Goal: Information Seeking & Learning: Learn about a topic

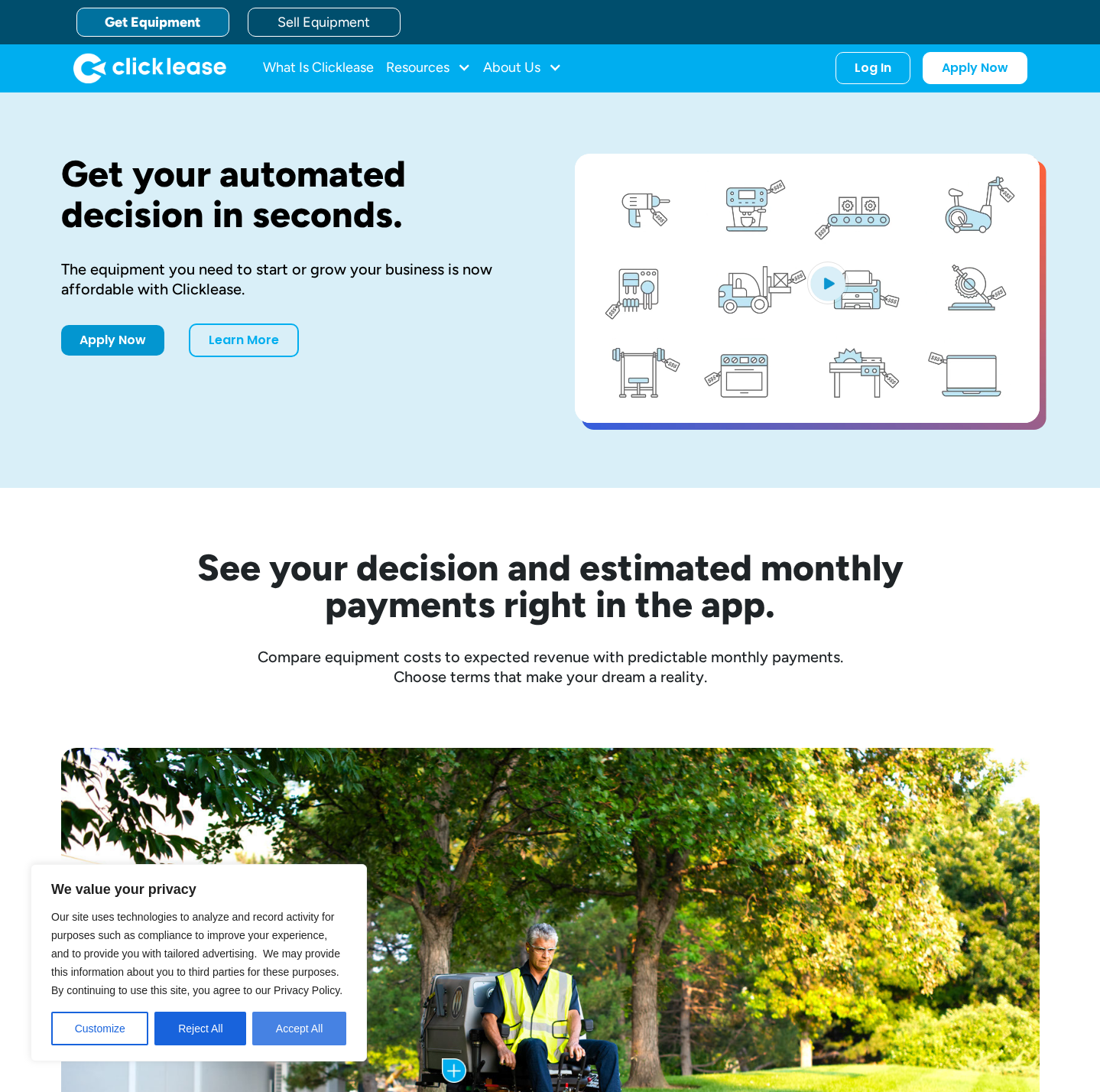
click at [301, 1024] on button "Accept All" at bounding box center [299, 1029] width 94 height 34
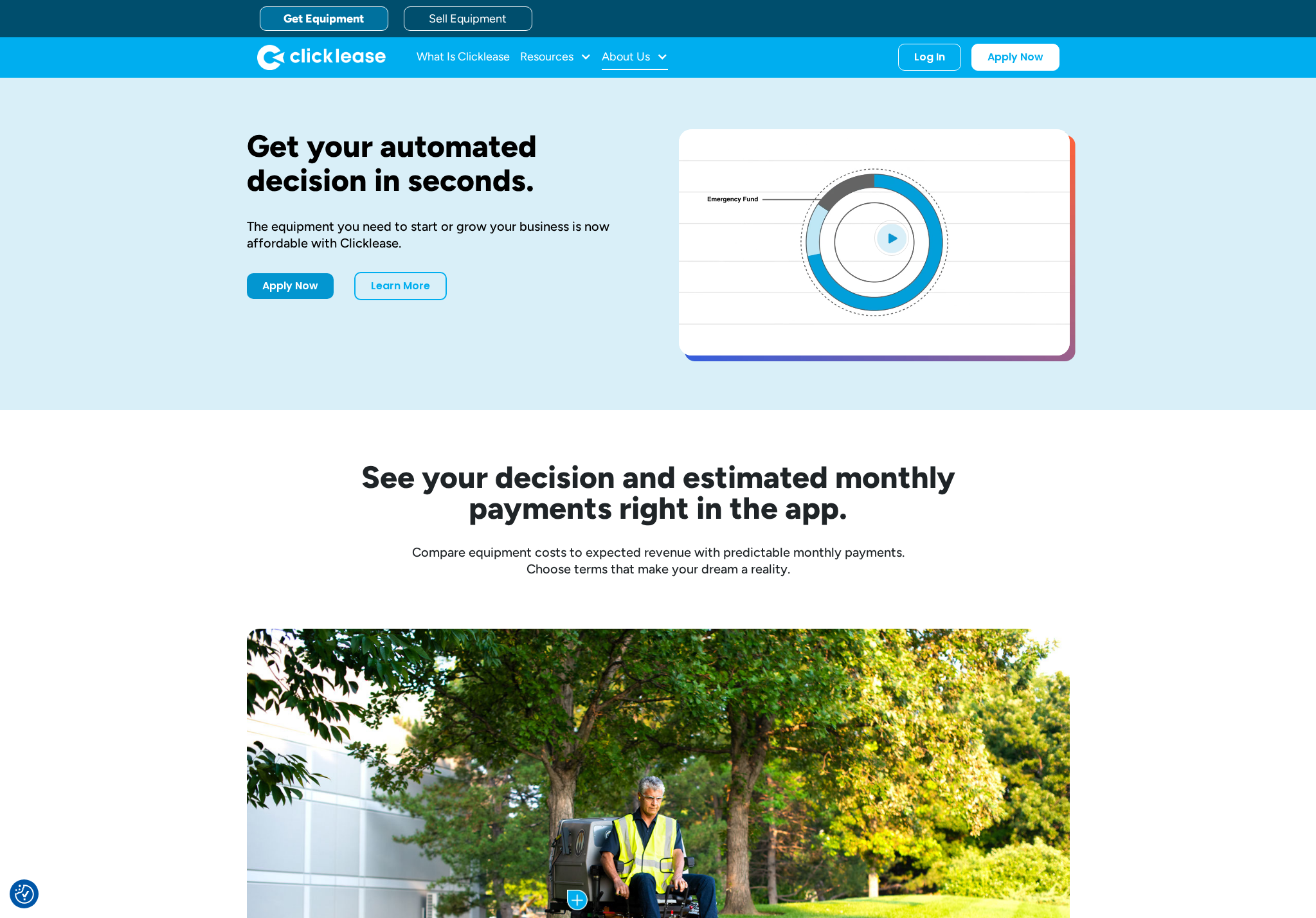
click at [653, 59] on div "About Us" at bounding box center [635, 58] width 66 height 26
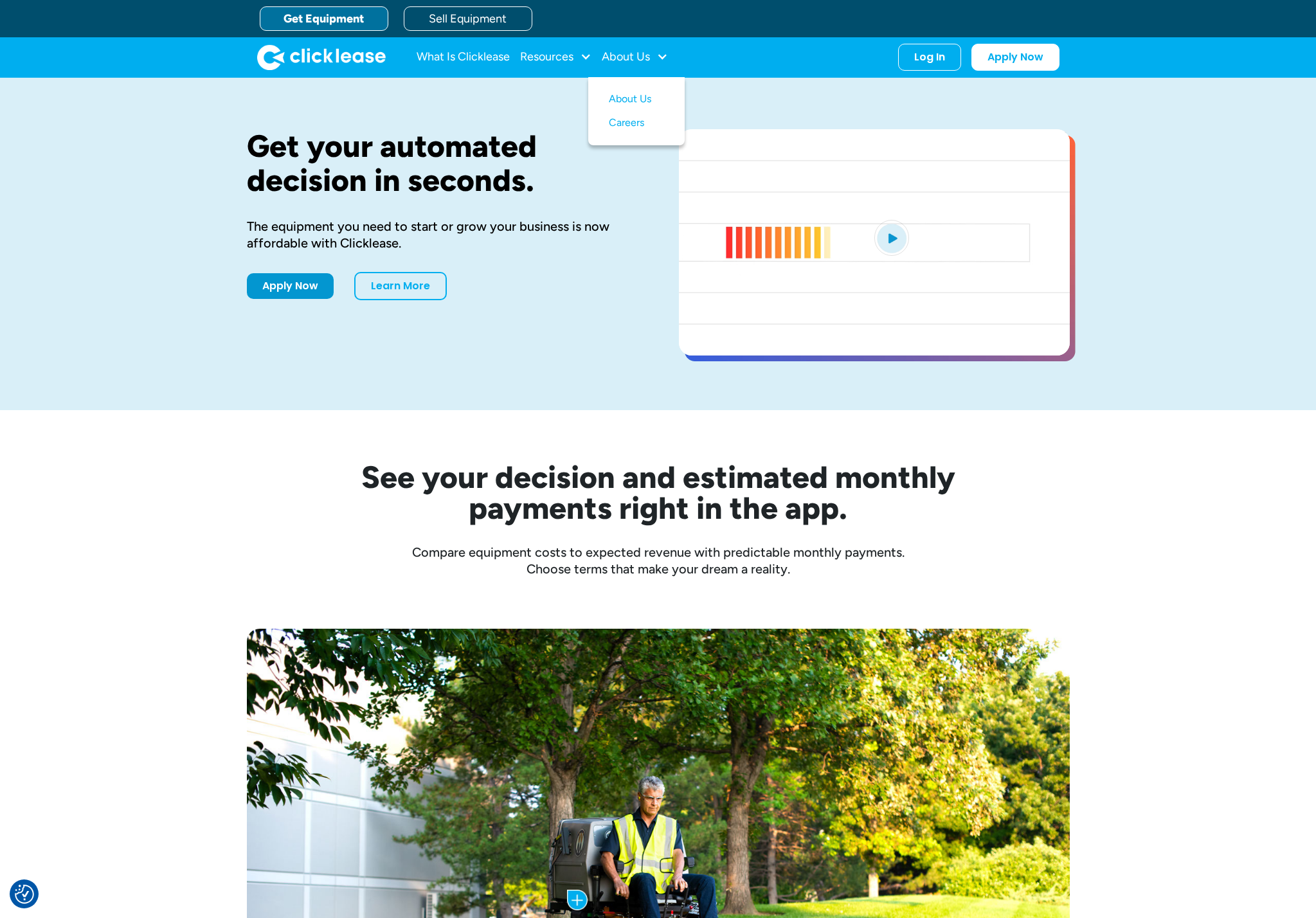
click at [251, 432] on div "See your decision and estimated monthly payments right in the app. Compare equi…" at bounding box center [658, 494] width 823 height 167
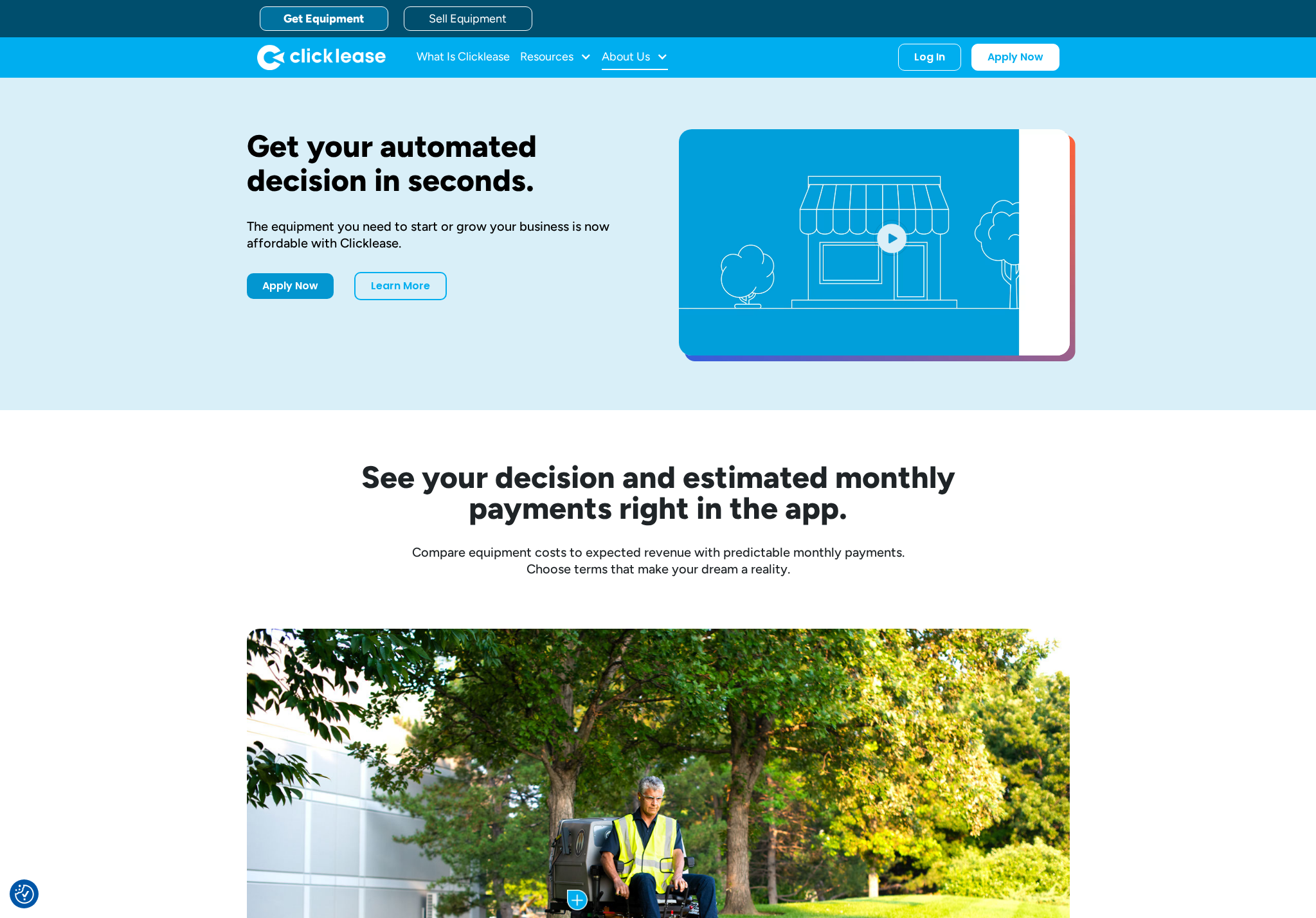
click at [633, 64] on div "About Us" at bounding box center [635, 58] width 66 height 26
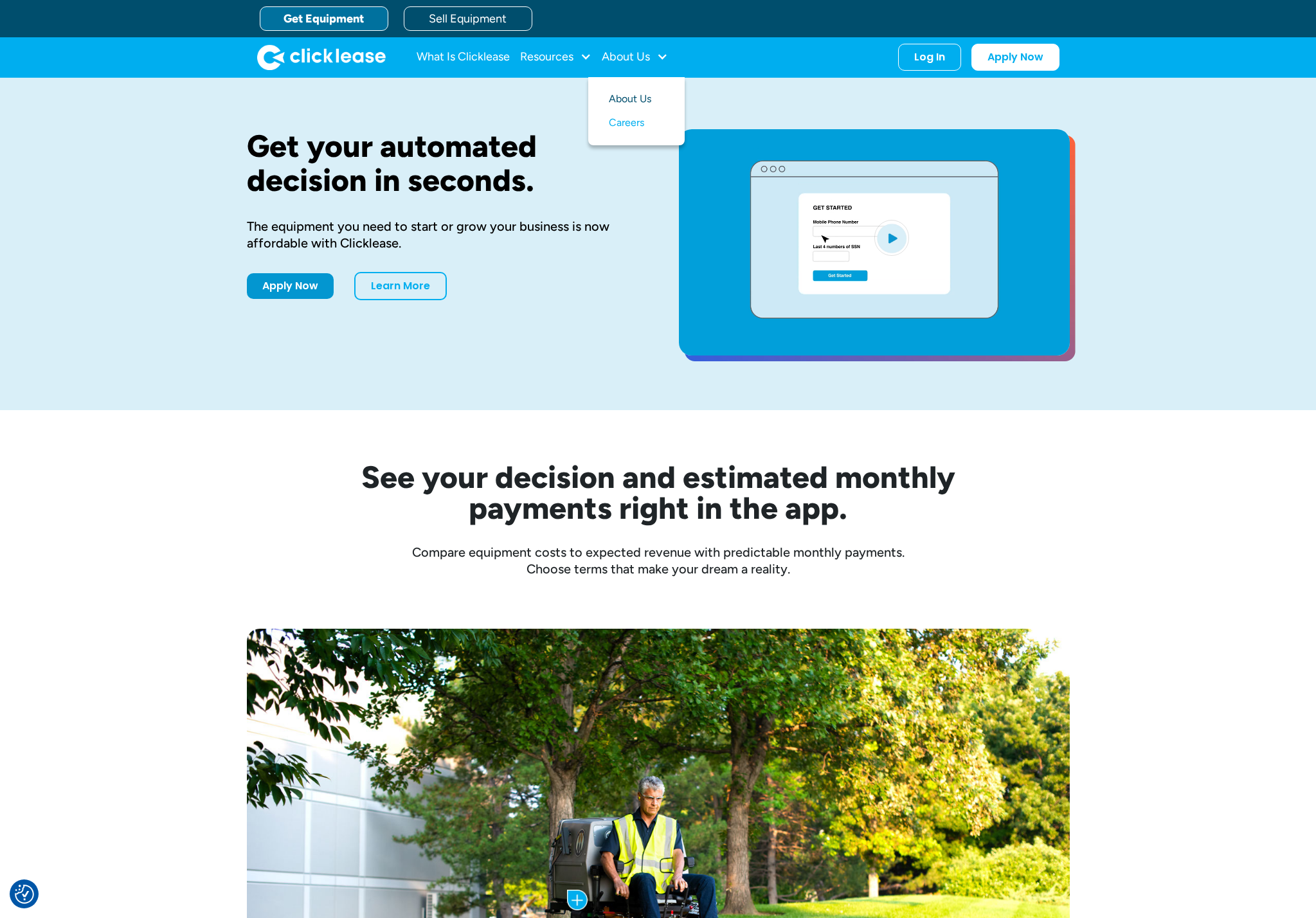
click at [633, 95] on link "About Us" at bounding box center [637, 99] width 56 height 24
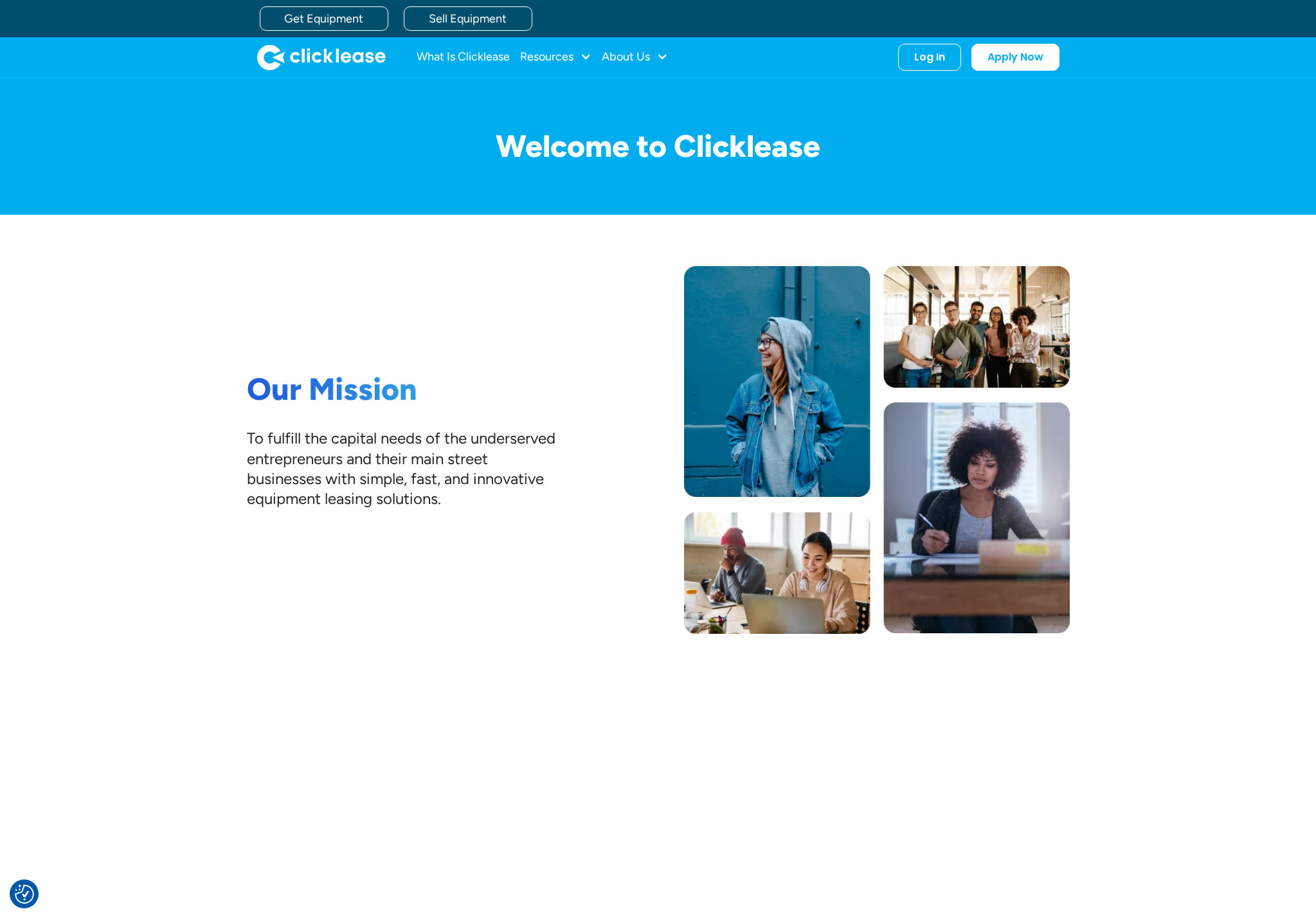
click at [430, 401] on h1 "Our Mission" at bounding box center [401, 390] width 308 height 37
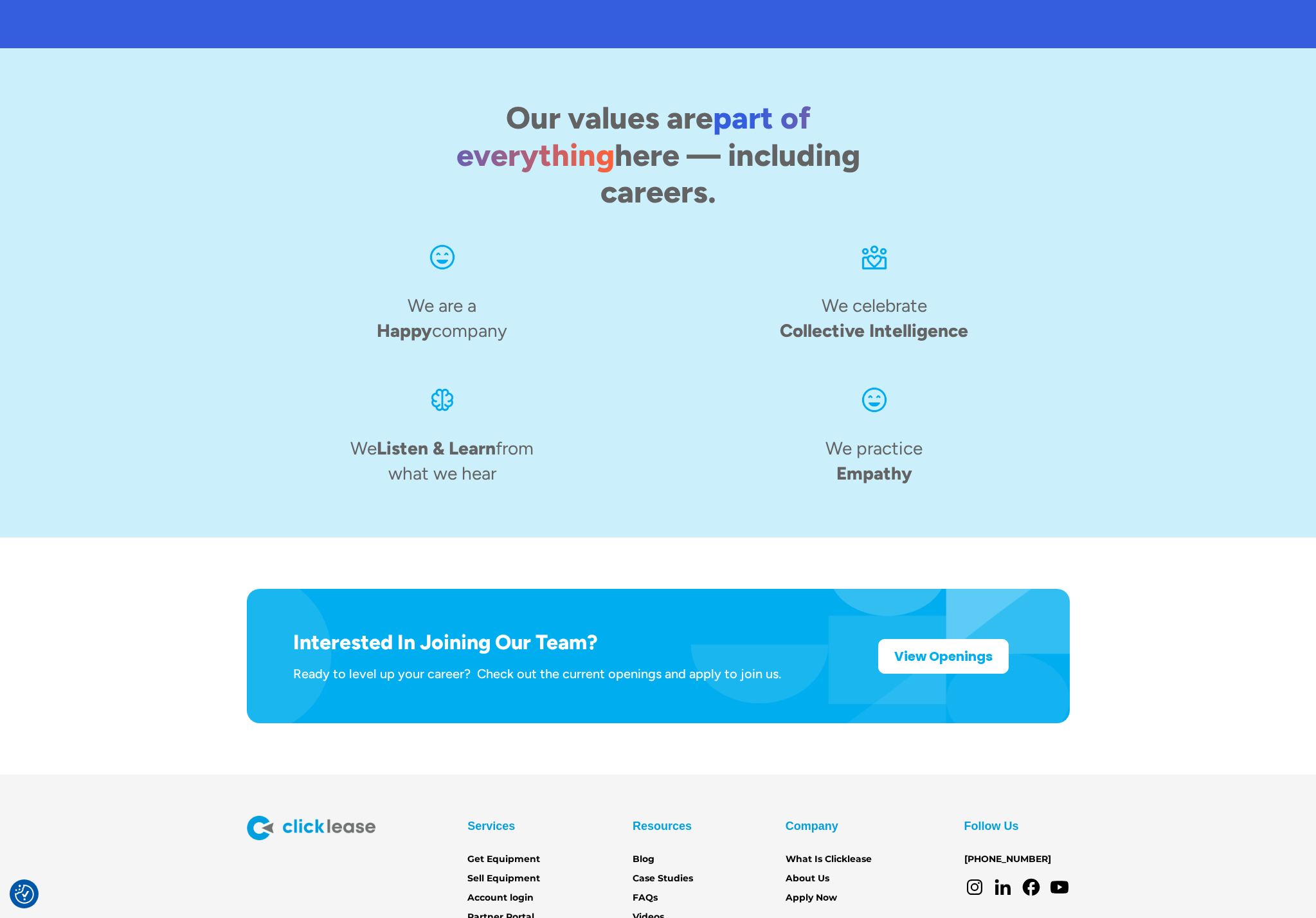
scroll to position [1669, 0]
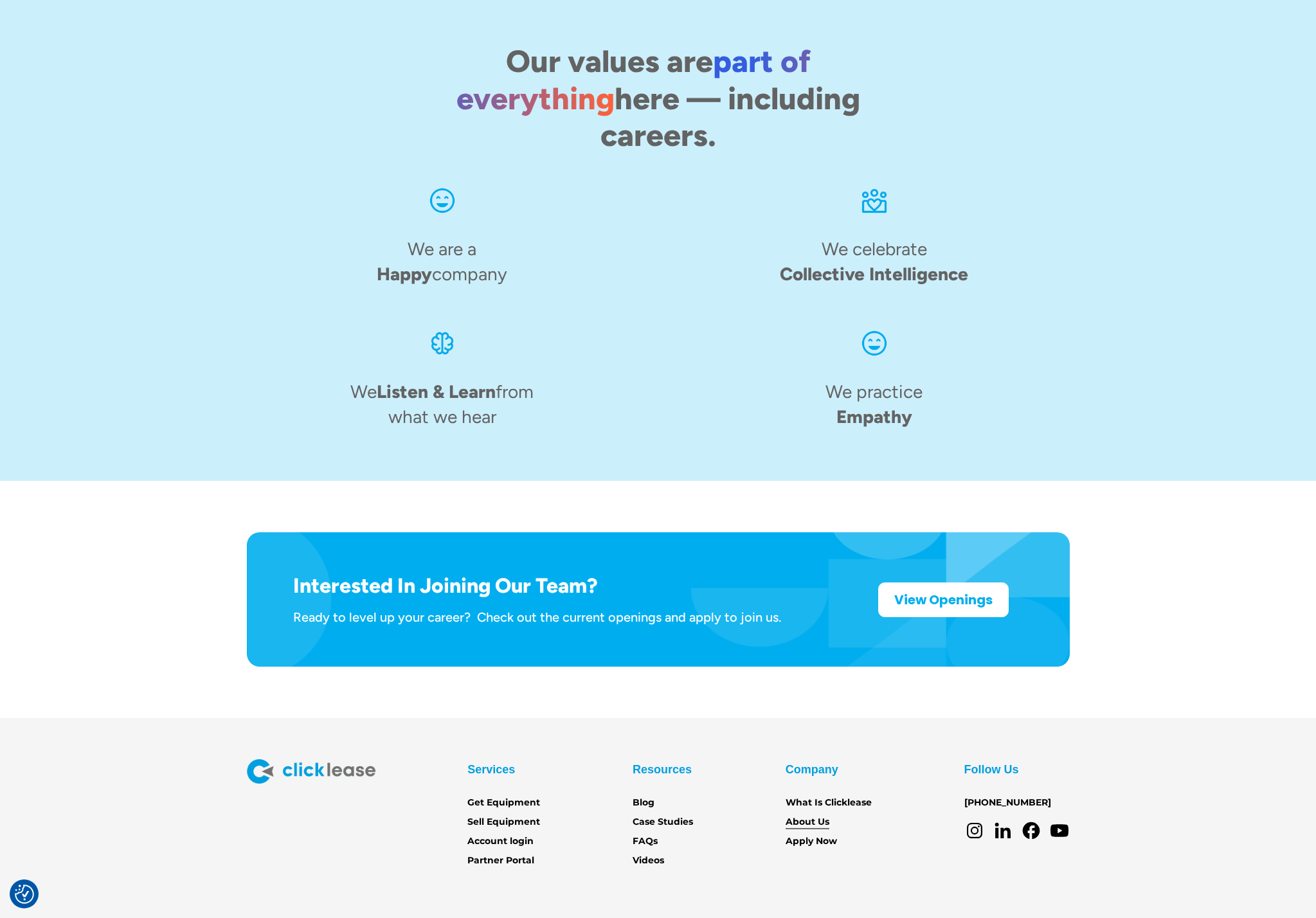
click at [817, 815] on link "About Us" at bounding box center [807, 822] width 44 height 14
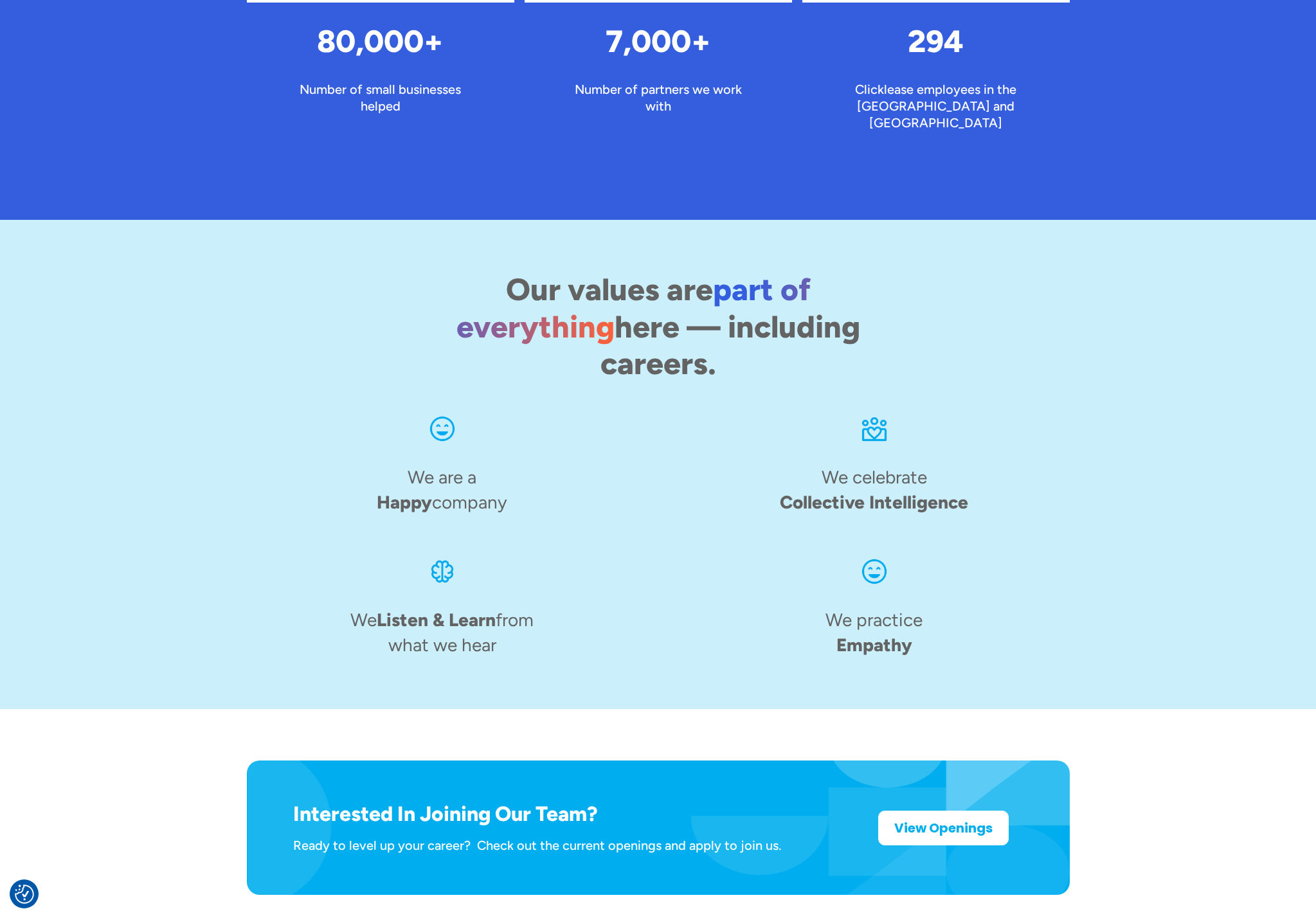
scroll to position [1669, 0]
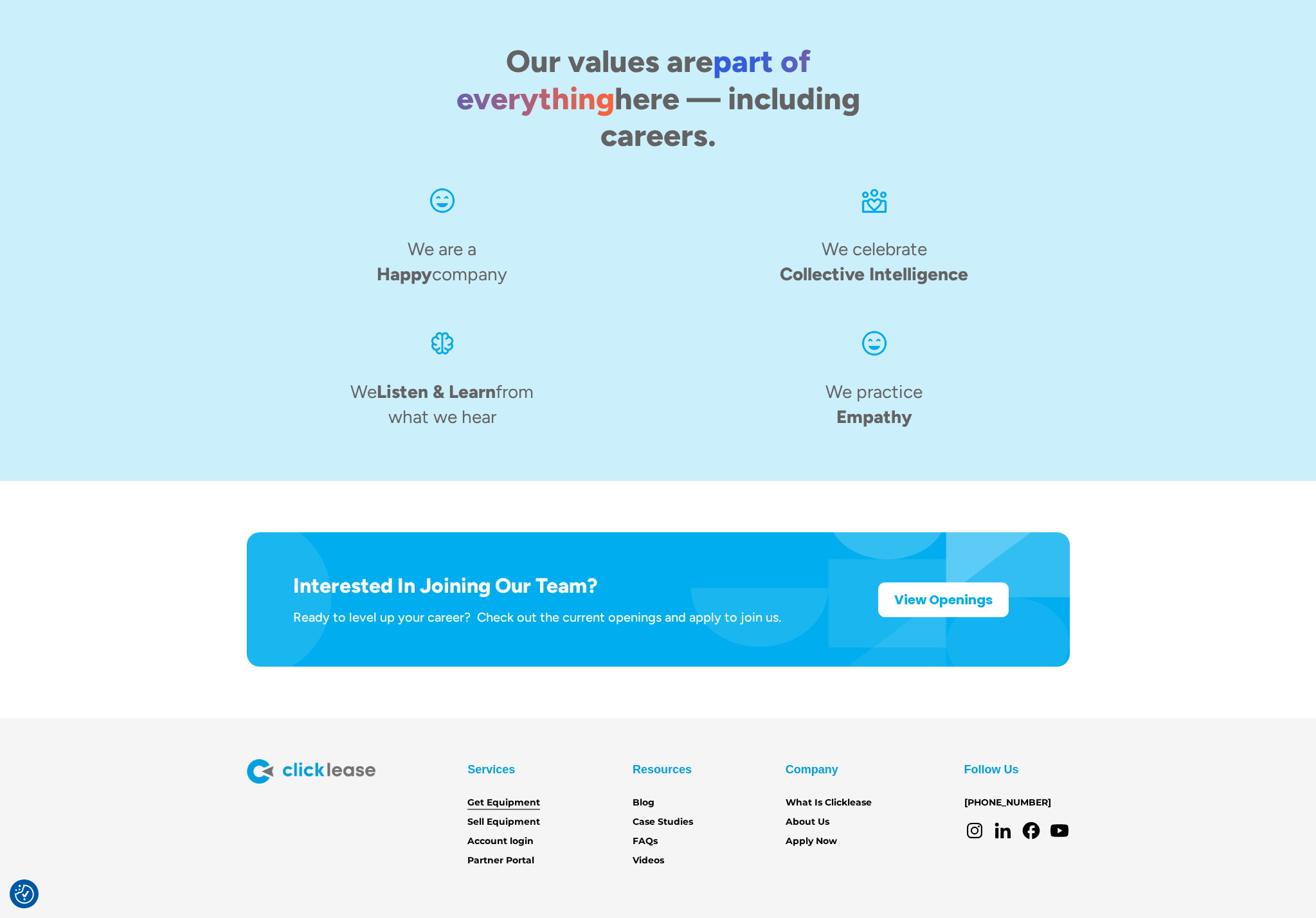
click at [492, 796] on link "Get Equipment" at bounding box center [504, 803] width 72 height 14
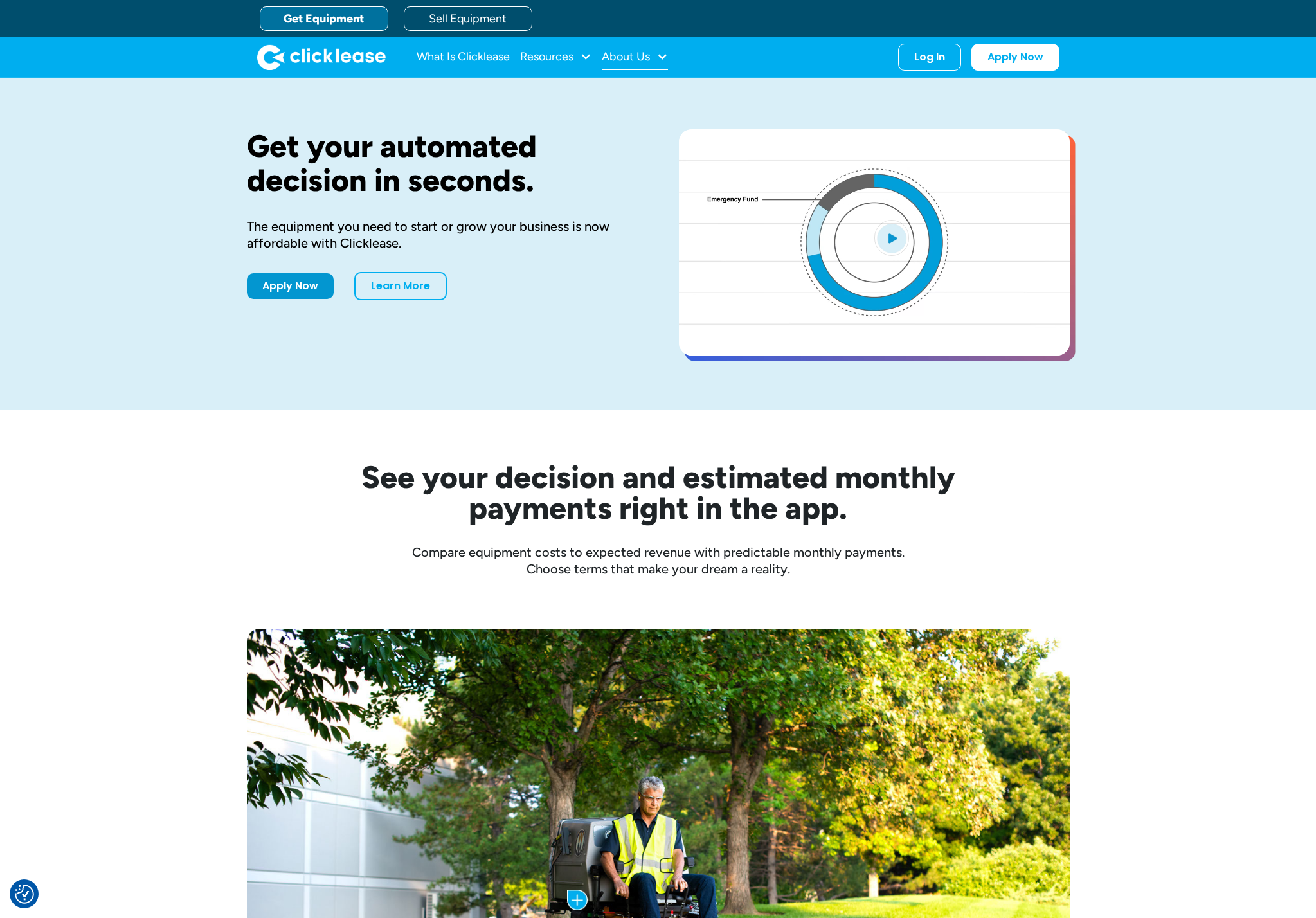
click at [641, 57] on div "About Us" at bounding box center [626, 57] width 48 height 0
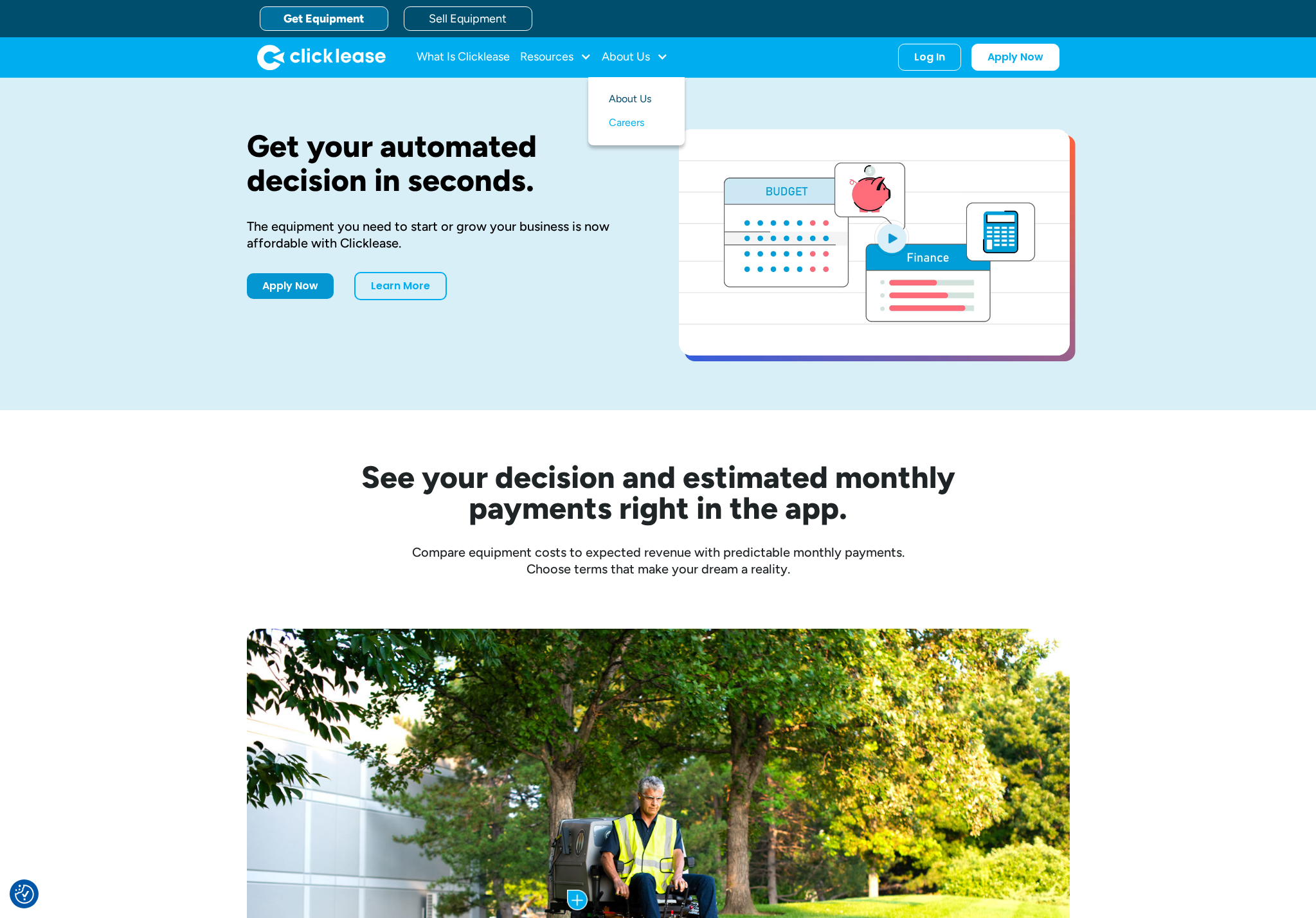
click at [632, 102] on link "About Us" at bounding box center [637, 99] width 56 height 24
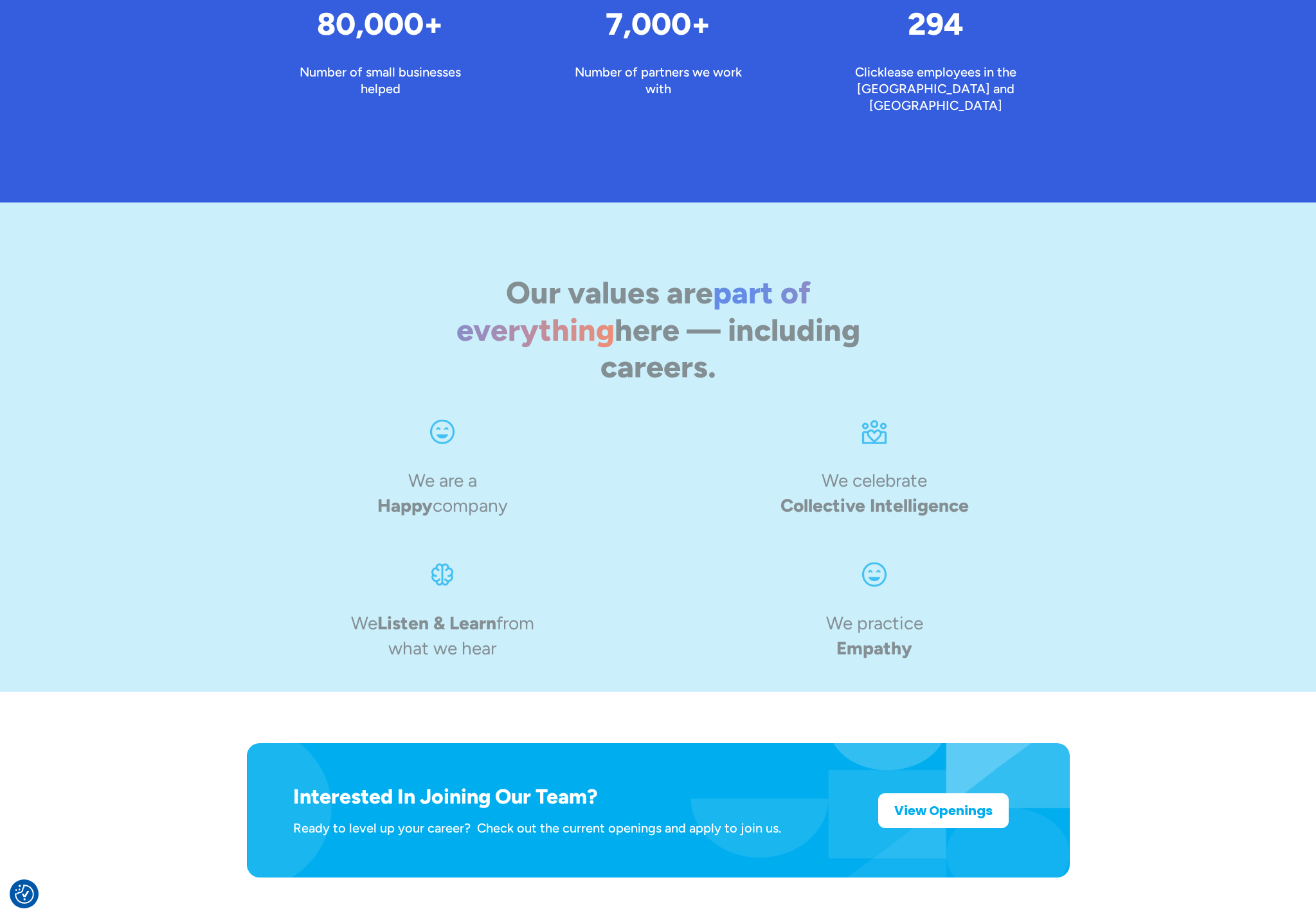
scroll to position [1669, 0]
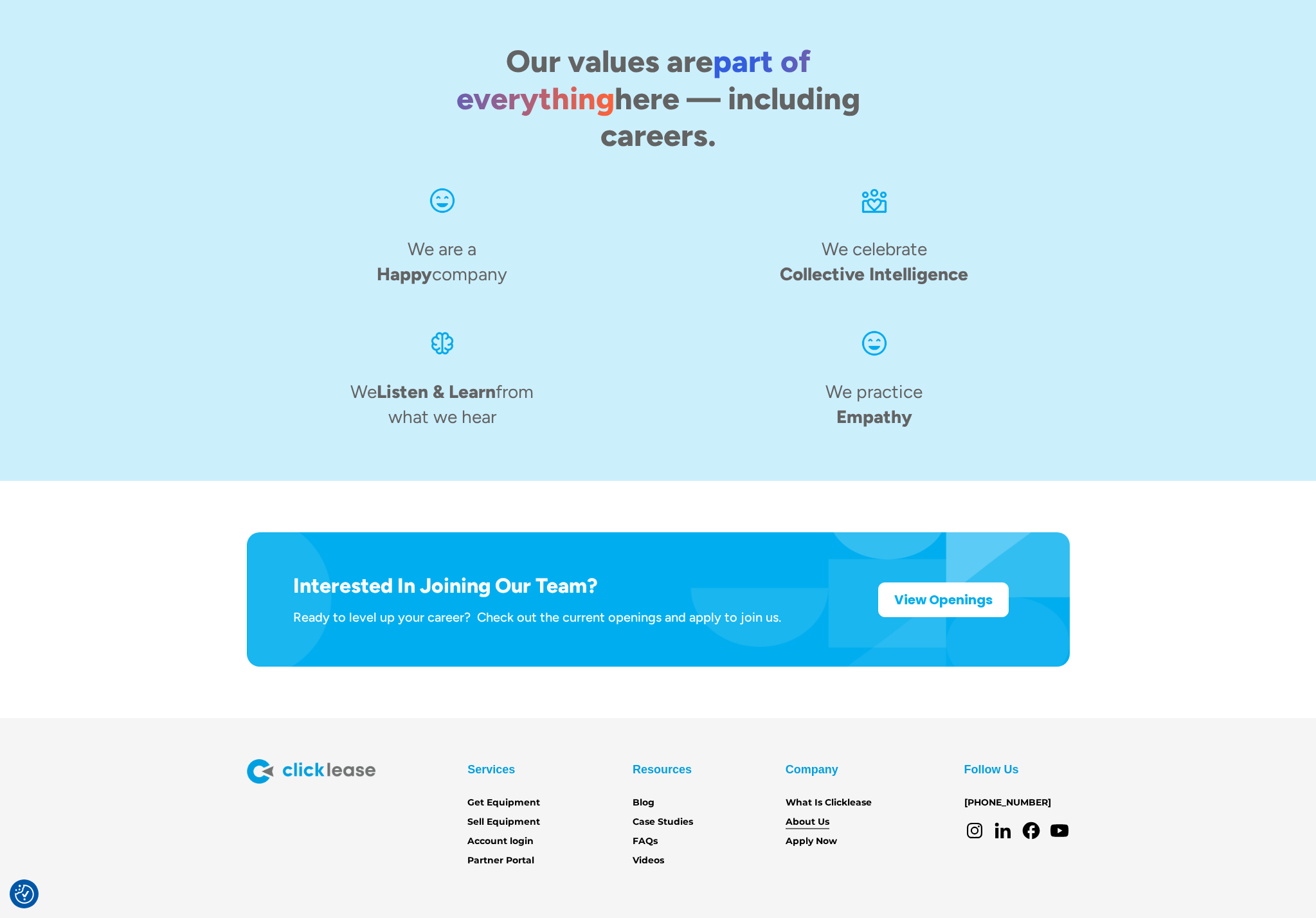
click at [791, 815] on link "About Us" at bounding box center [807, 822] width 44 height 14
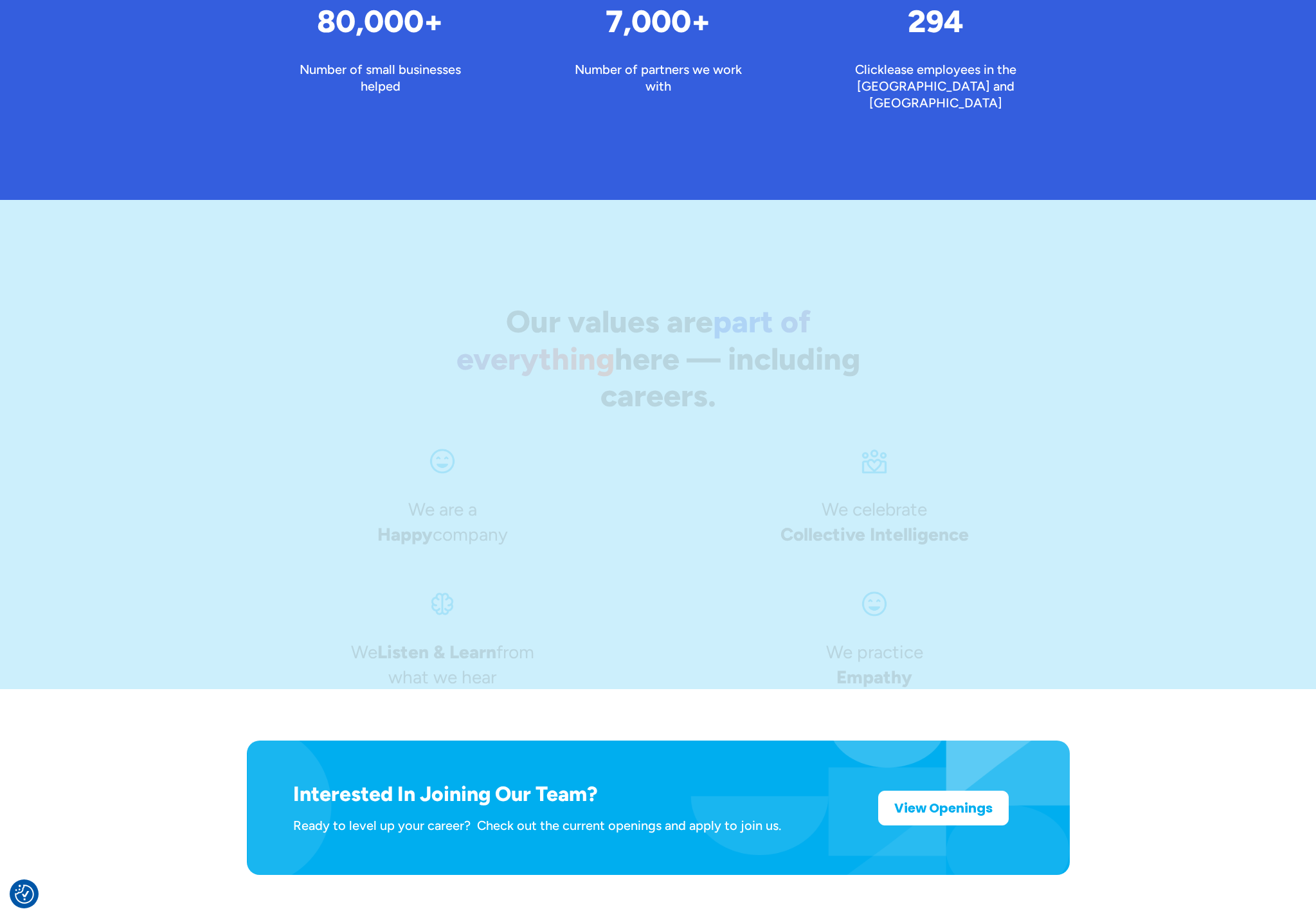
scroll to position [1669, 0]
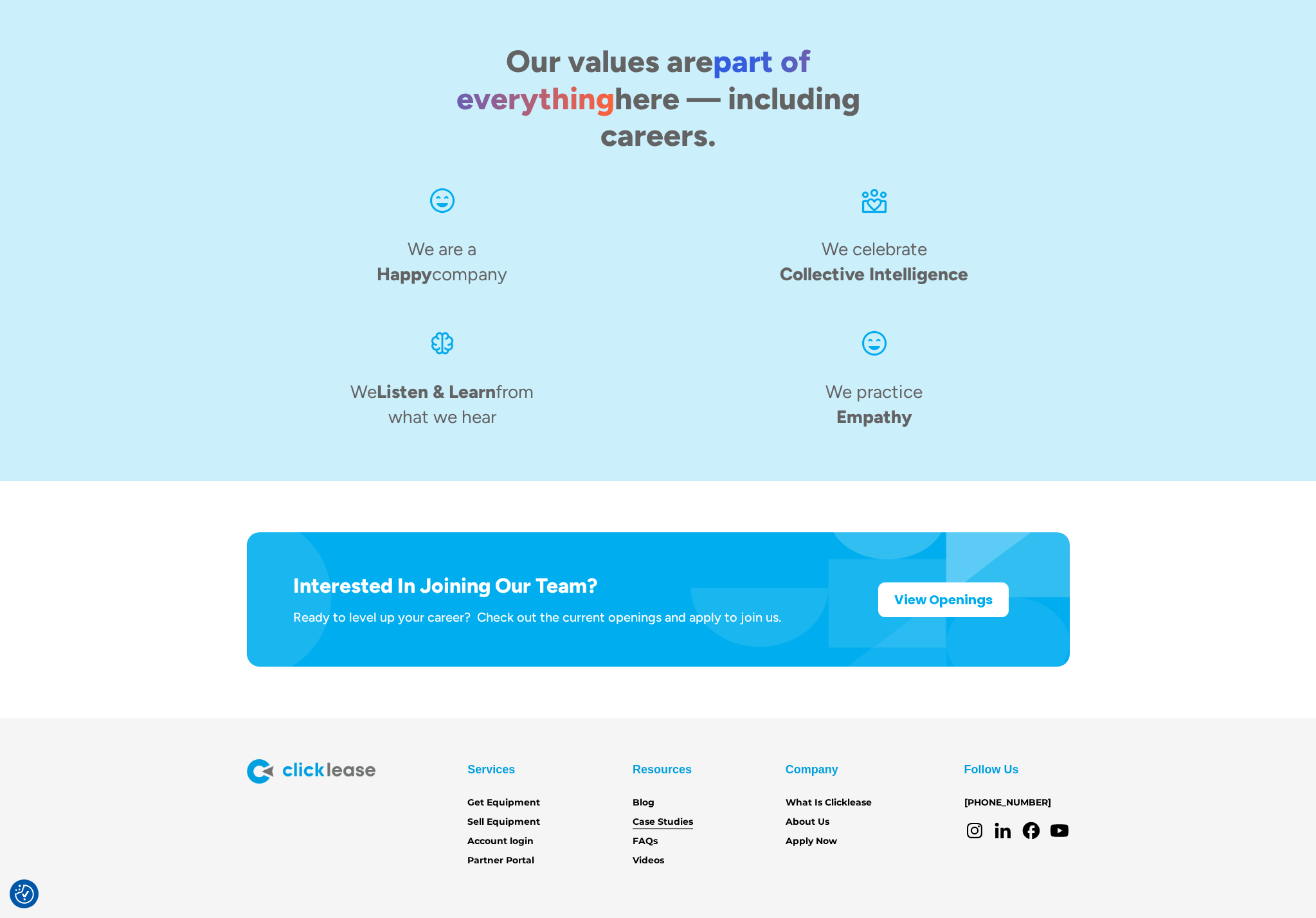
click at [655, 815] on link "Case Studies" at bounding box center [663, 822] width 60 height 14
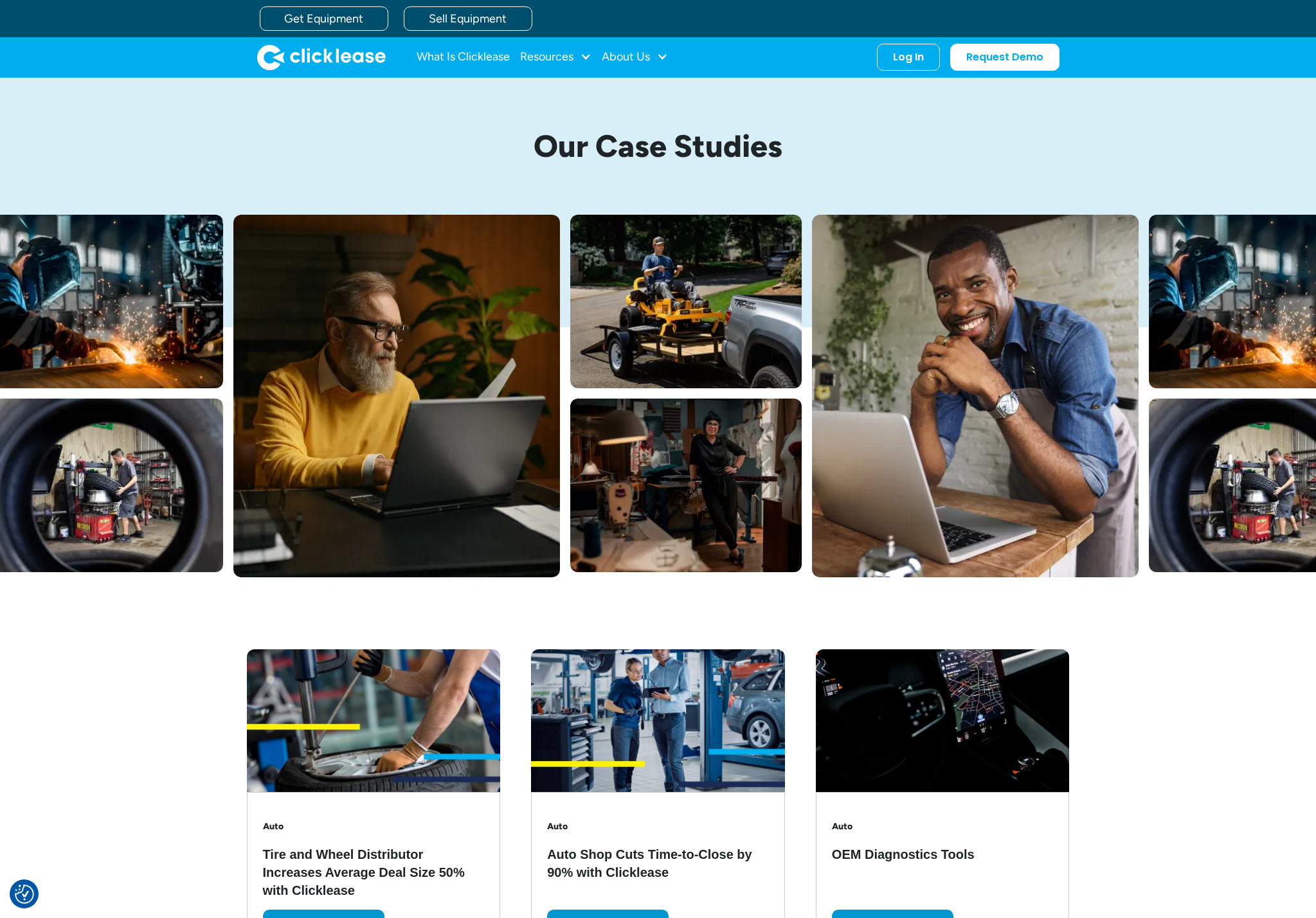
click at [501, 763] on img at bounding box center [374, 720] width 254 height 143
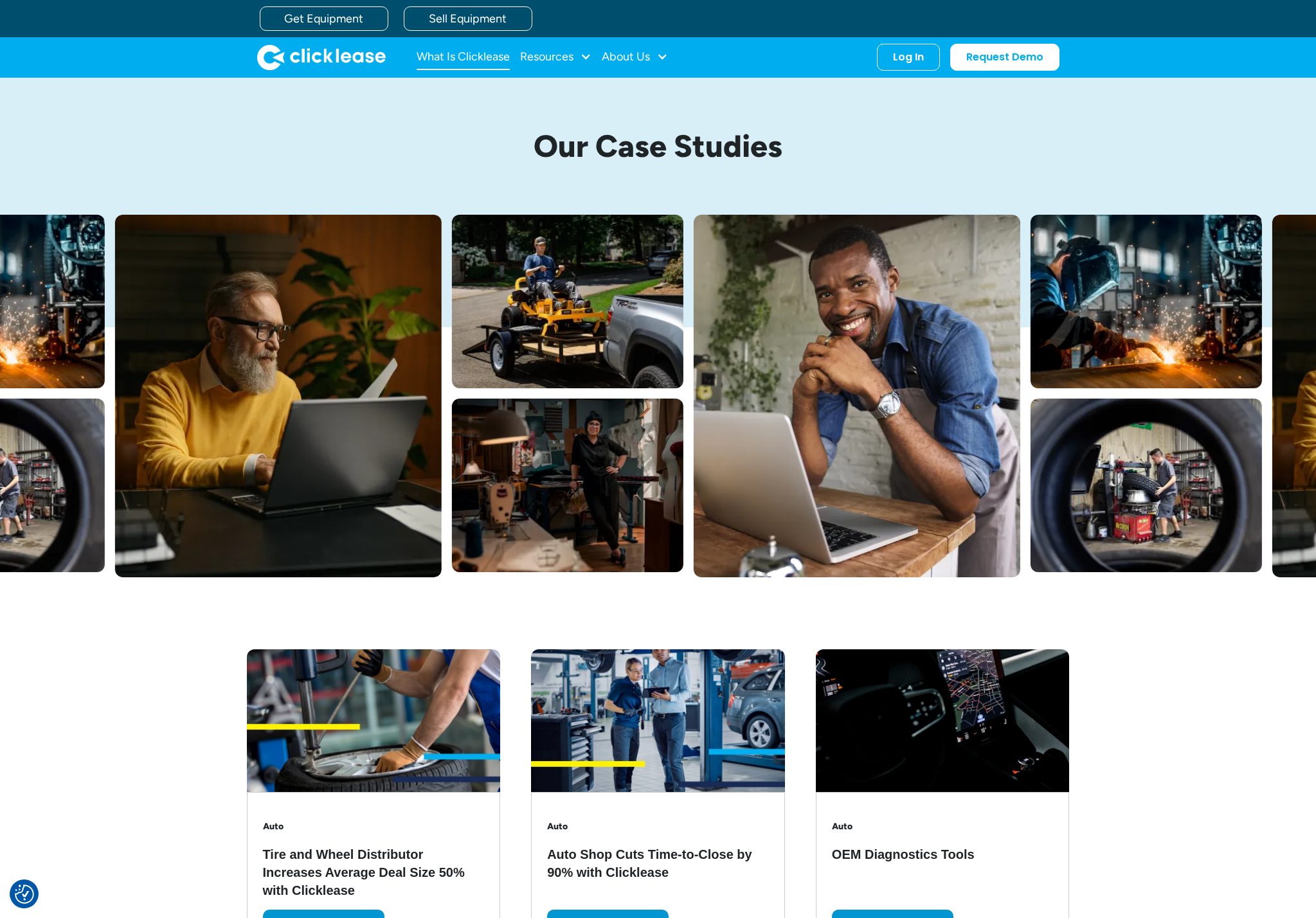
click at [467, 56] on link "What Is Clicklease" at bounding box center [463, 58] width 93 height 26
